Goal: Check status: Check status

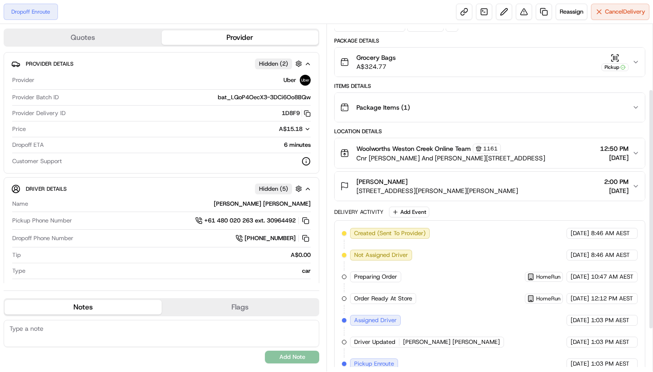
scroll to position [155, 0]
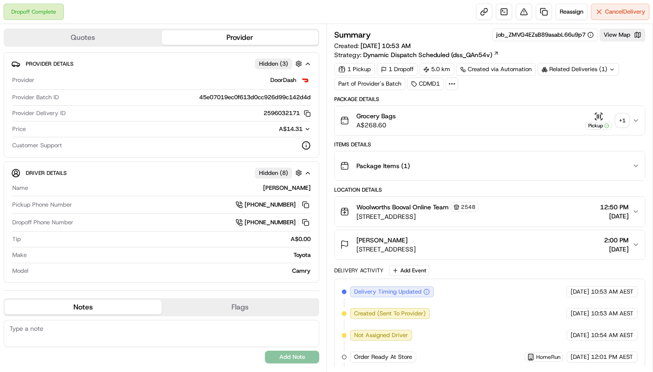
click at [622, 118] on div "+ 1" at bounding box center [622, 120] width 13 height 13
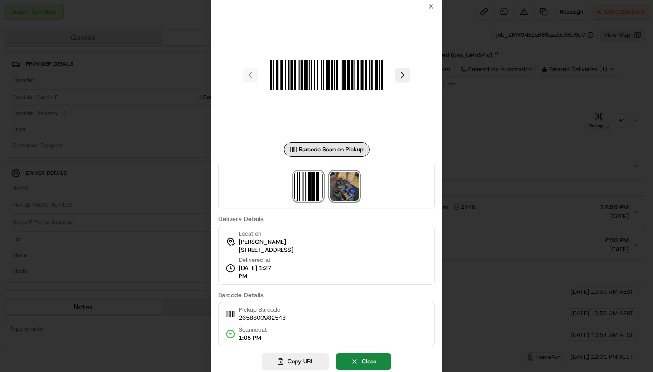
click at [348, 193] on img at bounding box center [344, 186] width 29 height 29
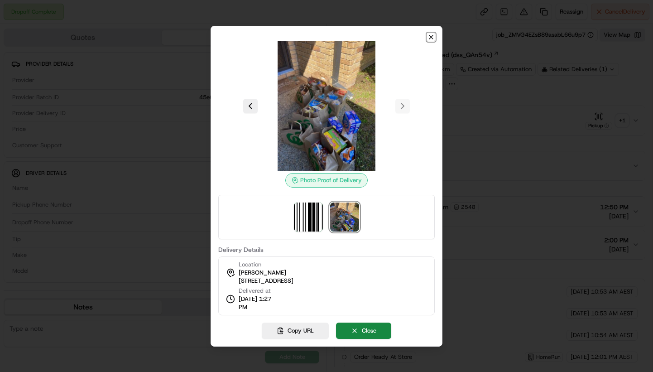
click at [434, 35] on icon "button" at bounding box center [431, 37] width 7 height 7
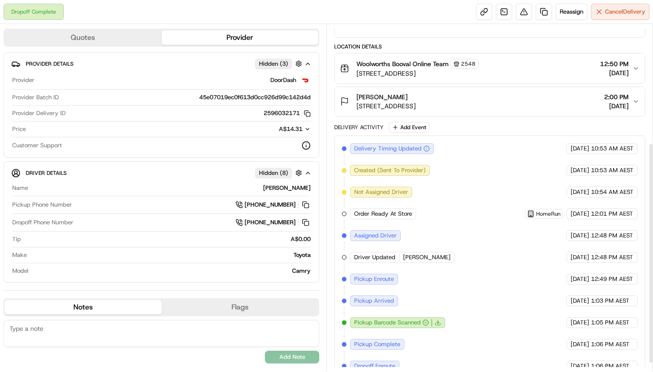
scroll to position [199, 0]
